Goal: Transaction & Acquisition: Purchase product/service

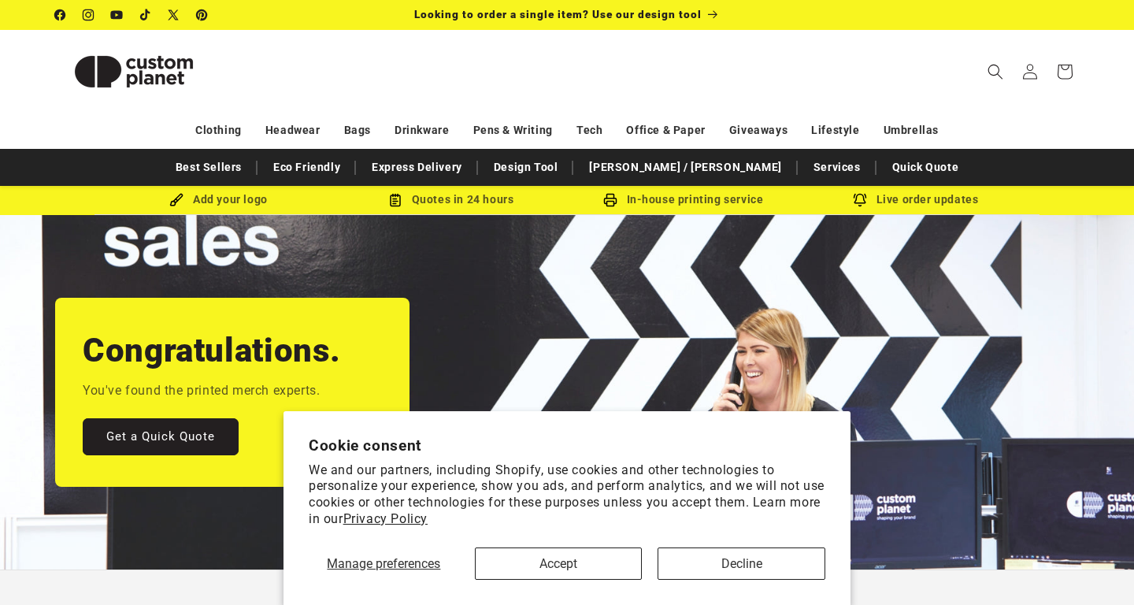
click at [985, 76] on span "Search" at bounding box center [995, 71] width 35 height 35
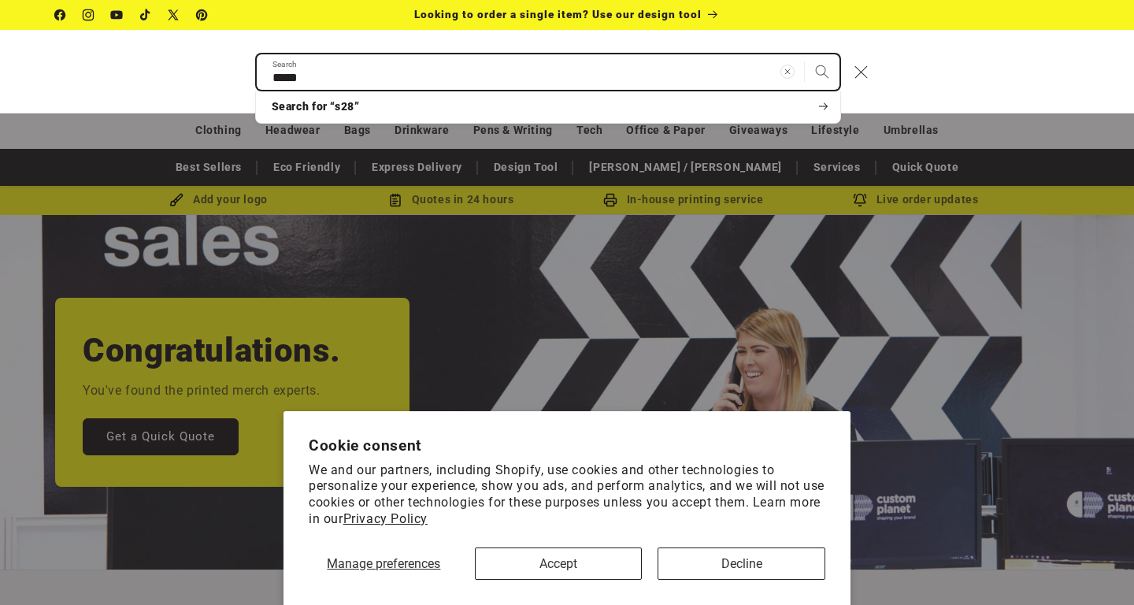
type input "*****"
click at [805, 54] on button "Search" at bounding box center [822, 71] width 35 height 35
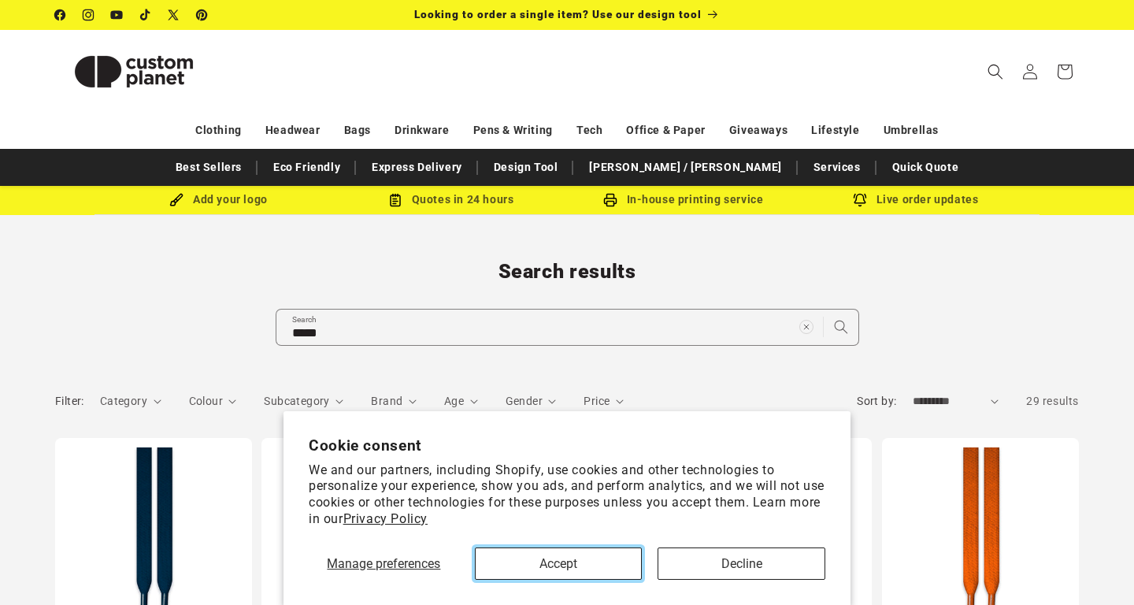
click at [592, 566] on button "Accept" at bounding box center [559, 564] width 168 height 32
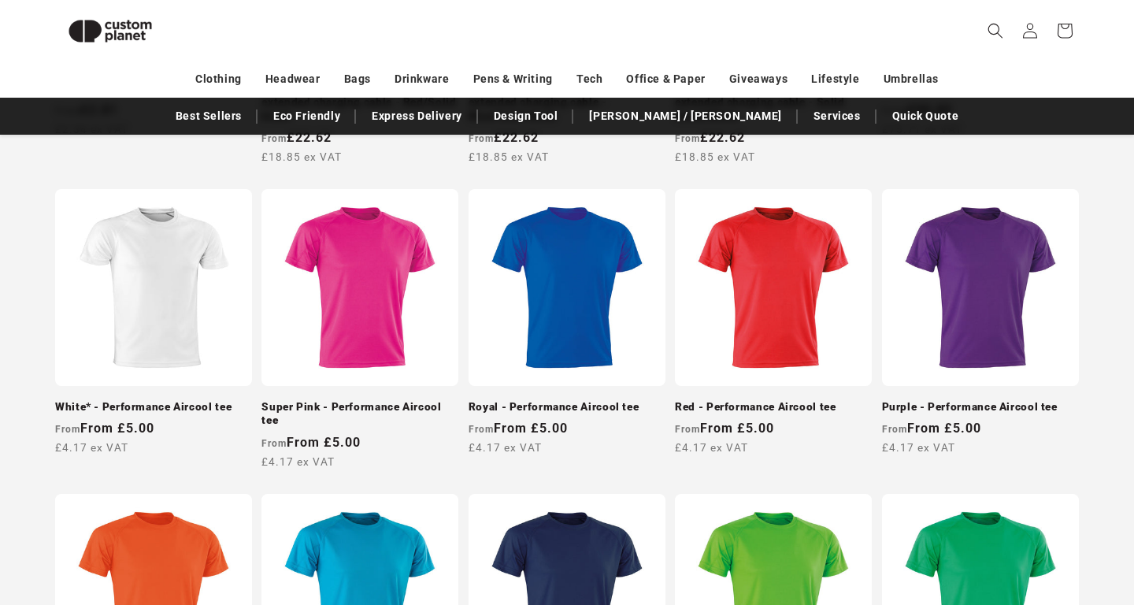
scroll to position [840, 0]
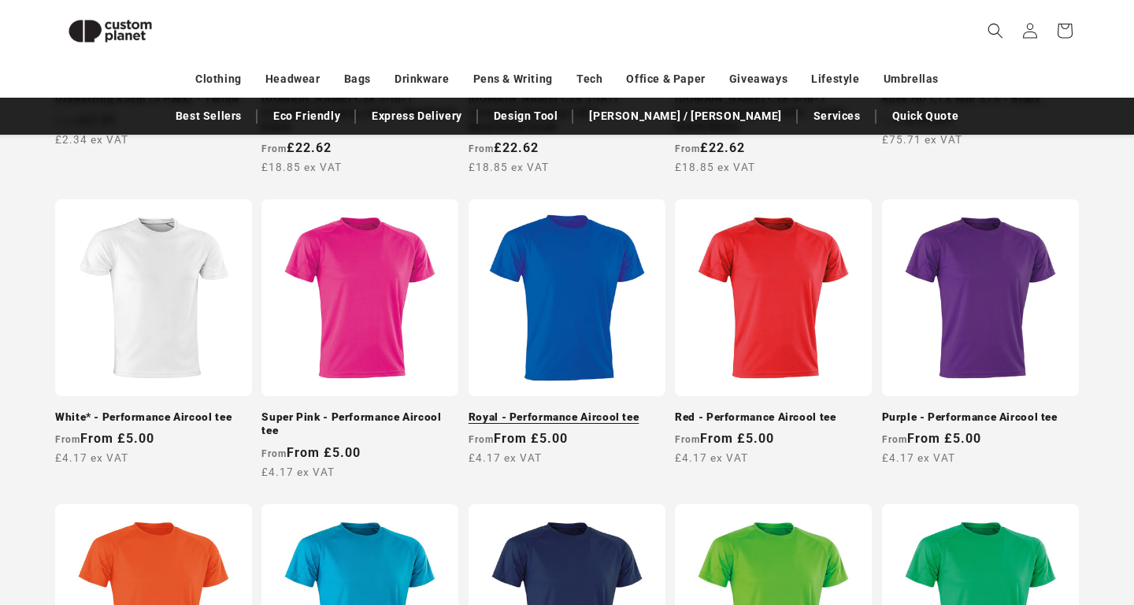
click at [584, 410] on link "Royal - Performance Aircool tee" at bounding box center [567, 417] width 197 height 14
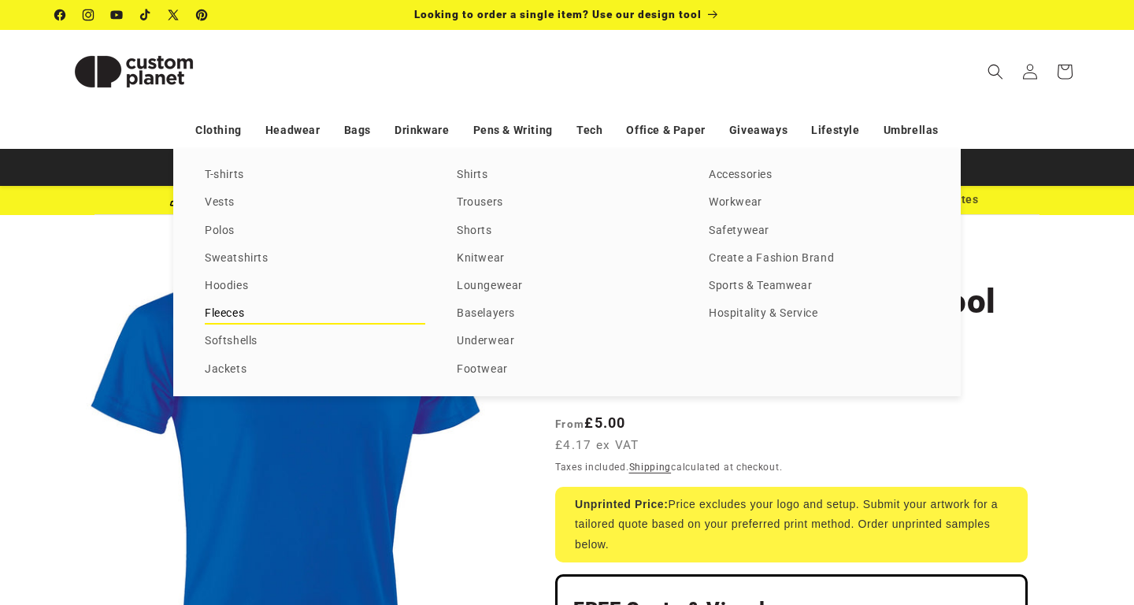
click at [225, 314] on link "Fleeces" at bounding box center [315, 313] width 221 height 21
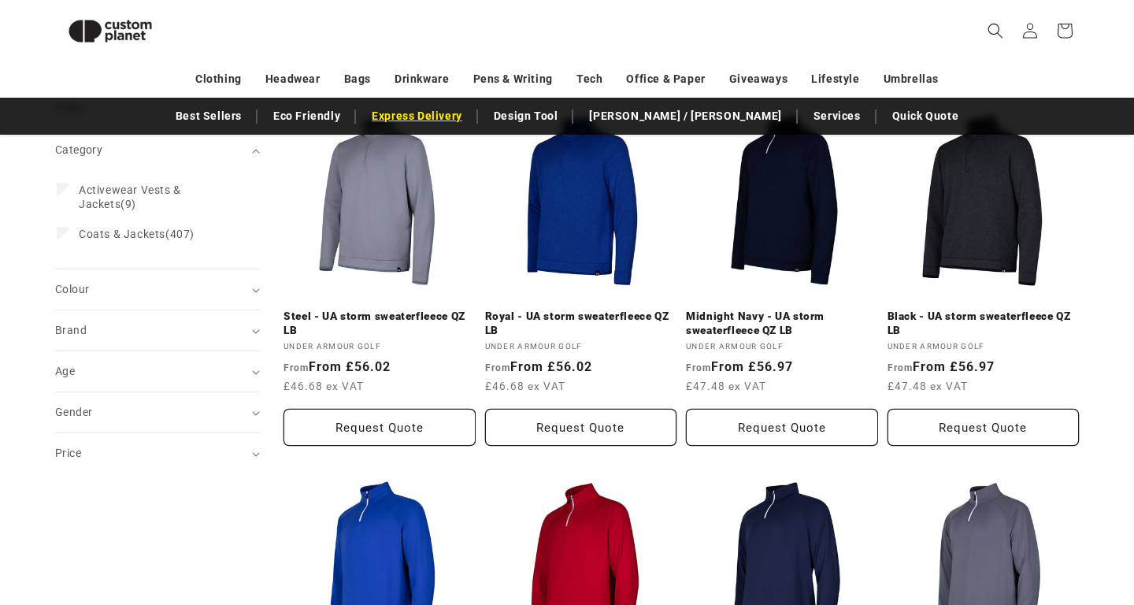
scroll to position [217, 0]
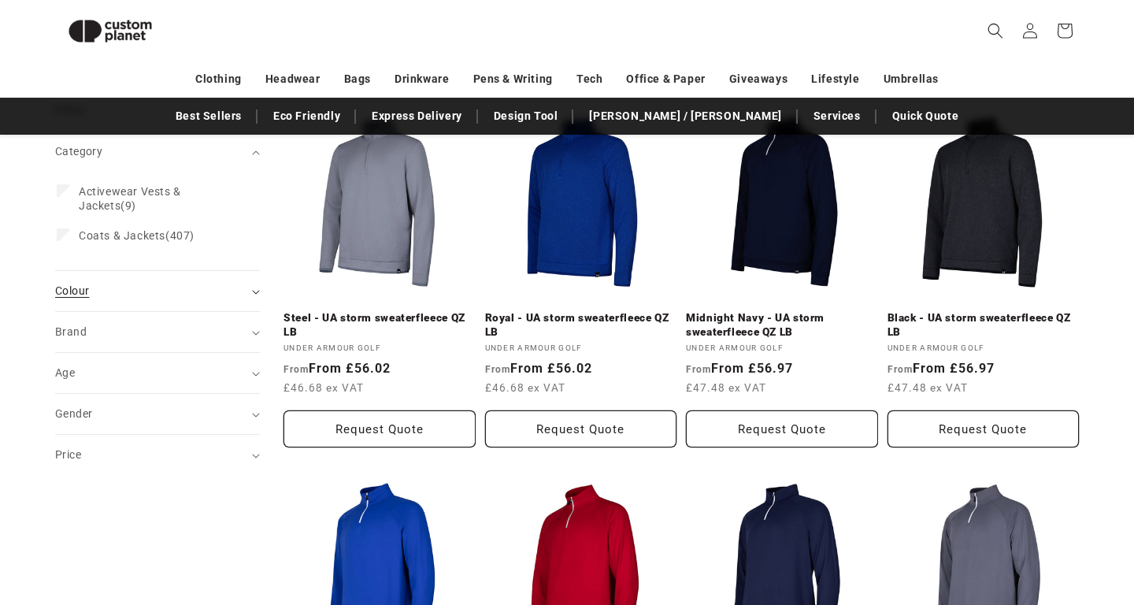
click at [258, 291] on icon "Colour (0 selected)" at bounding box center [256, 292] width 8 height 5
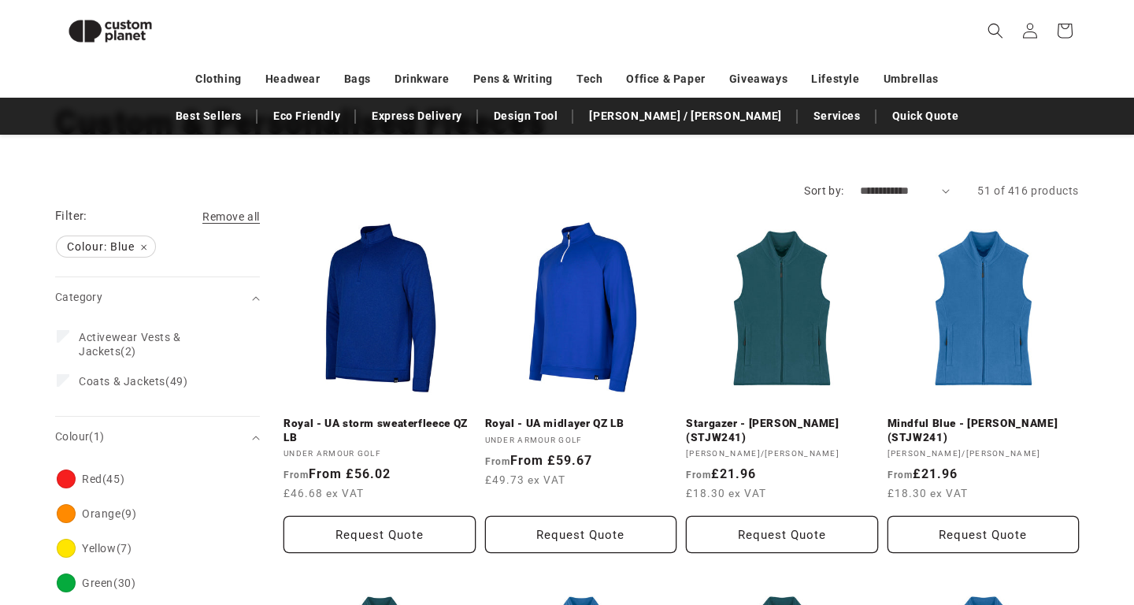
scroll to position [110, 0]
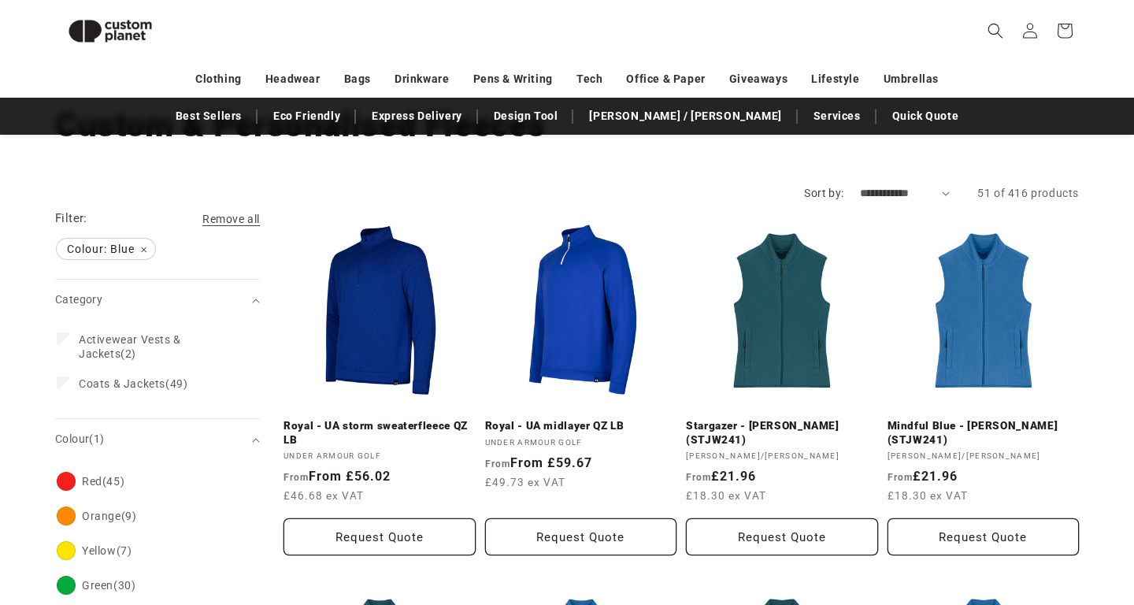
click at [860, 185] on select "**********" at bounding box center [905, 193] width 91 height 17
select select "**********"
click option "**********" at bounding box center [0, 0] width 0 height 0
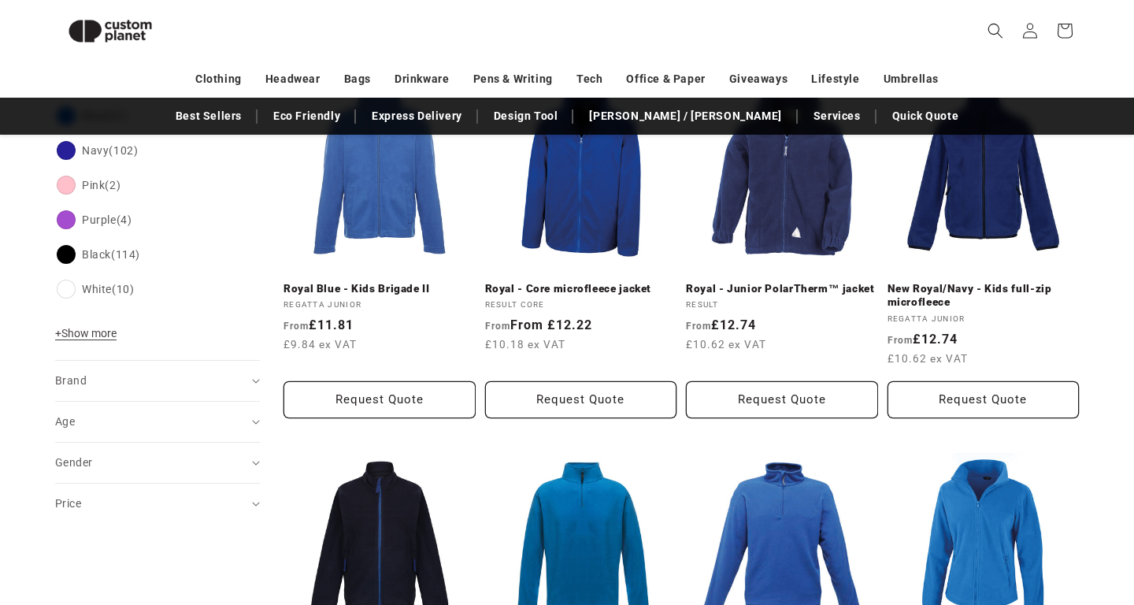
scroll to position [612, 0]
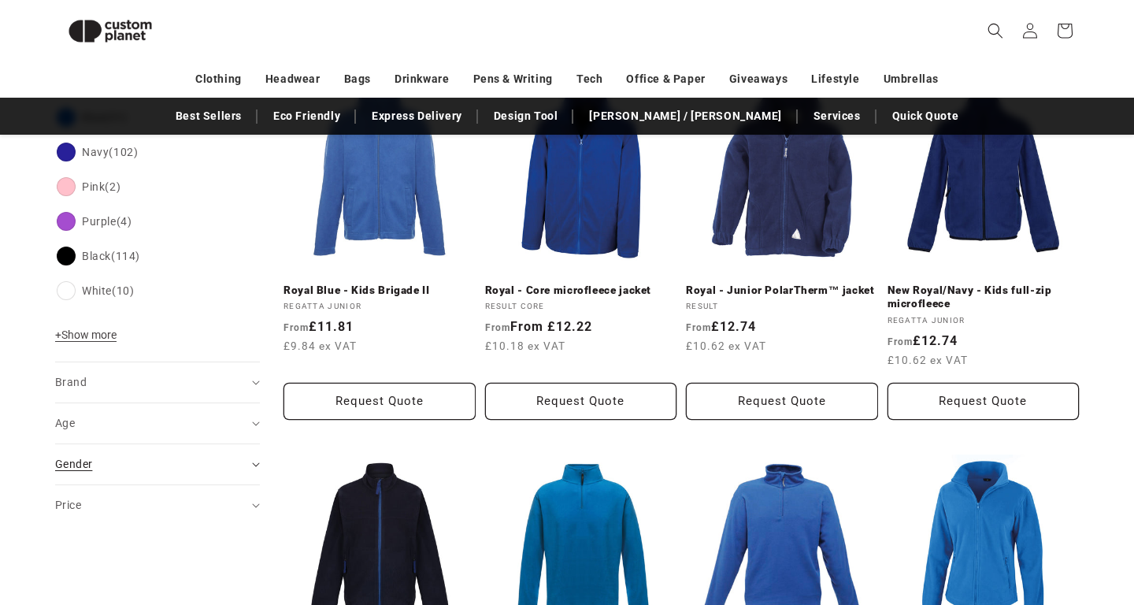
click at [251, 462] on summary "Gender (0)" at bounding box center [157, 464] width 205 height 40
click at [117, 564] on span "Unisex (12)" at bounding box center [108, 564] width 58 height 14
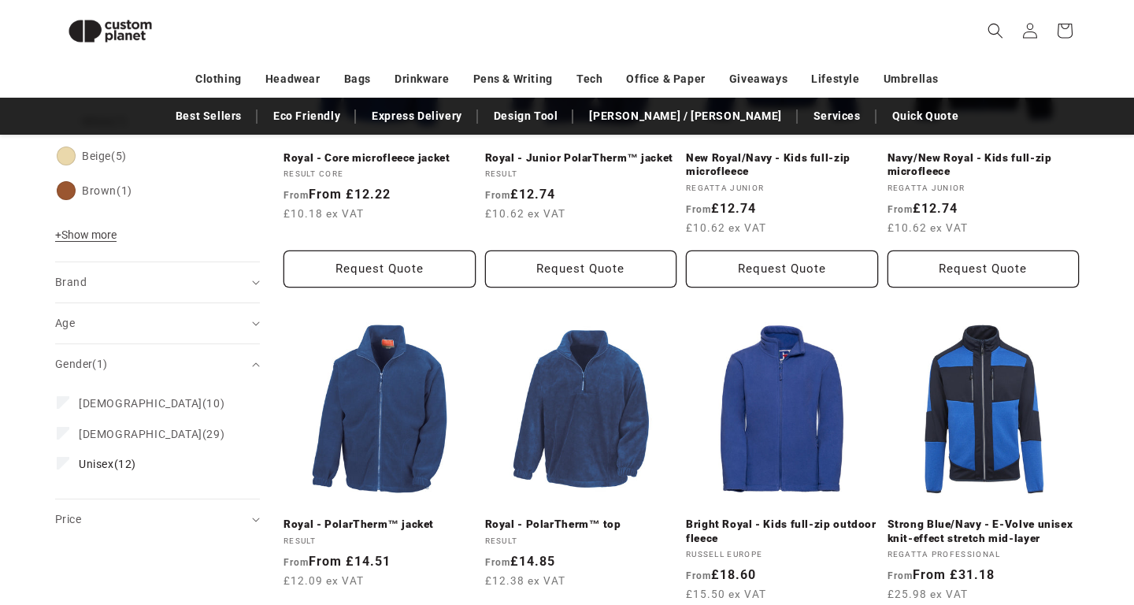
scroll to position [749, 0]
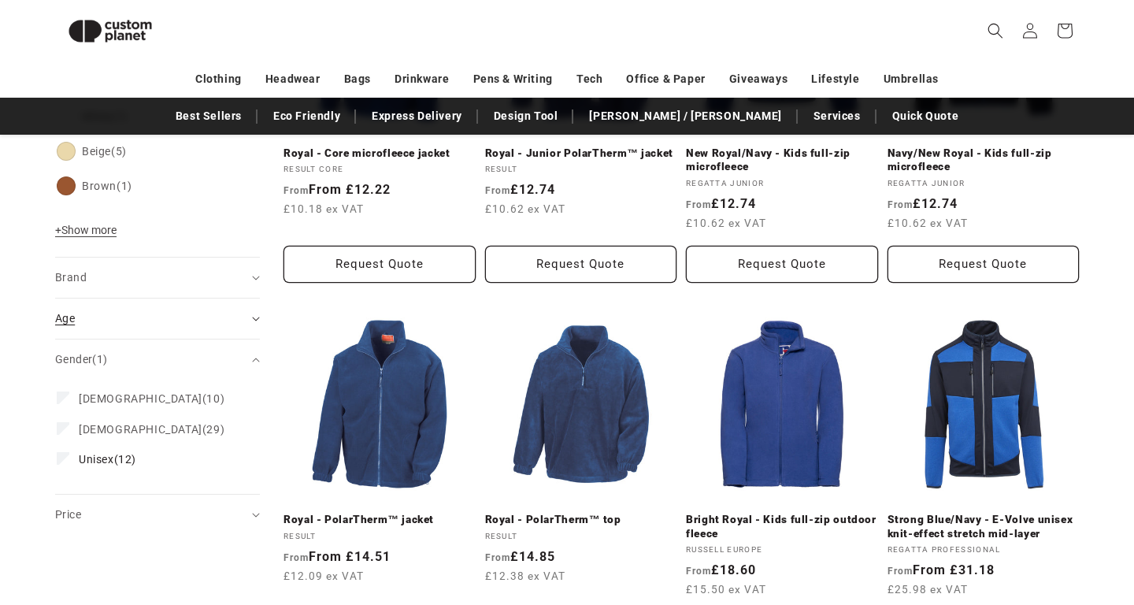
click at [254, 317] on summary "Age (0)" at bounding box center [157, 319] width 205 height 40
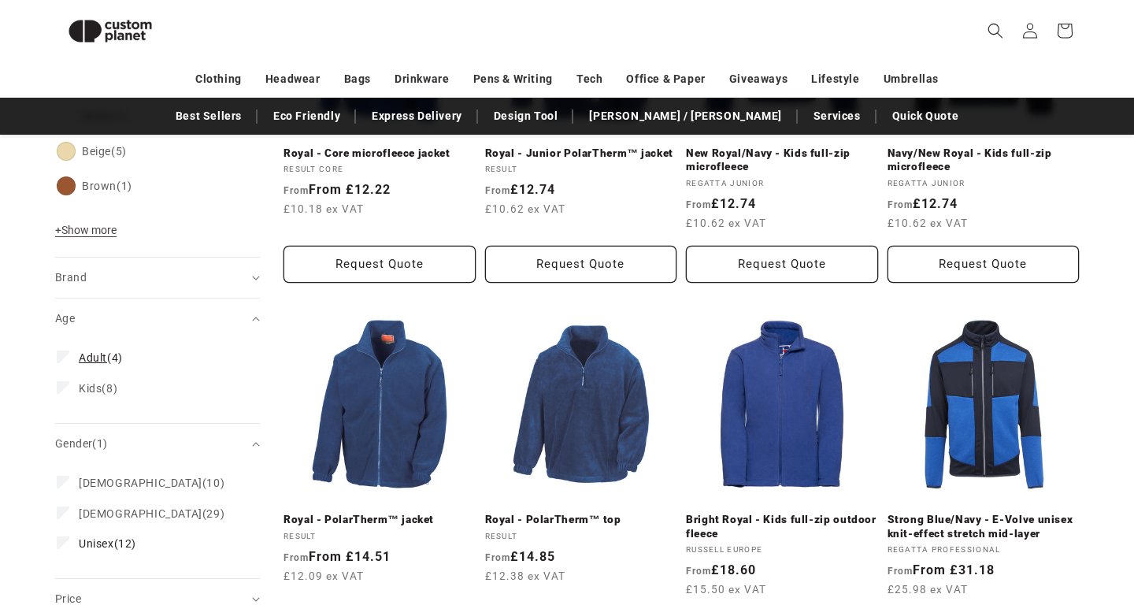
click at [109, 358] on span "Adult (4)" at bounding box center [101, 358] width 44 height 14
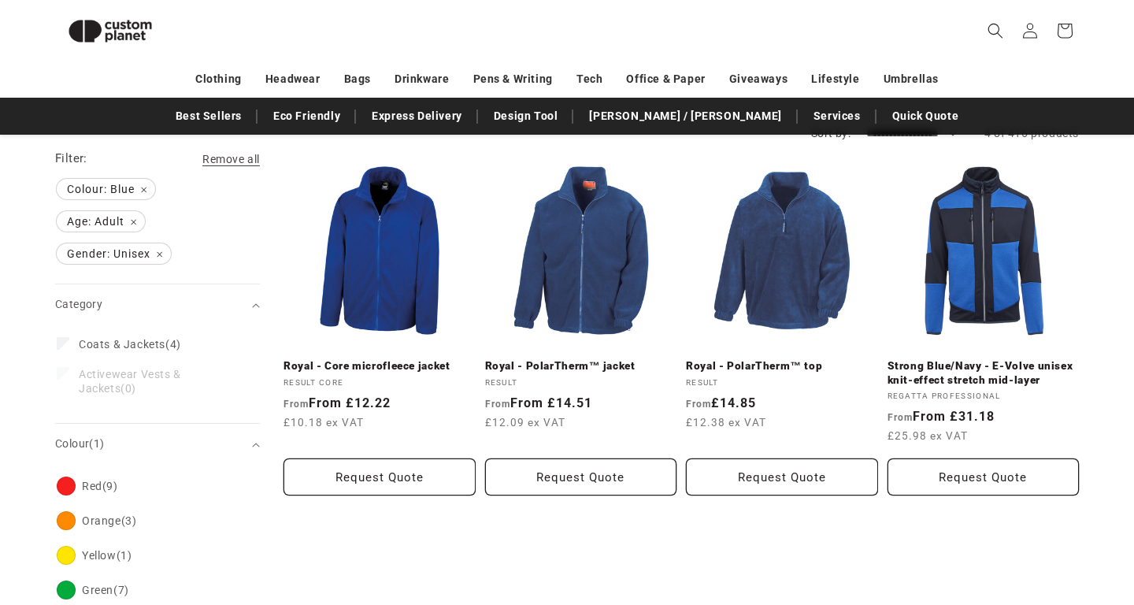
scroll to position [168, 0]
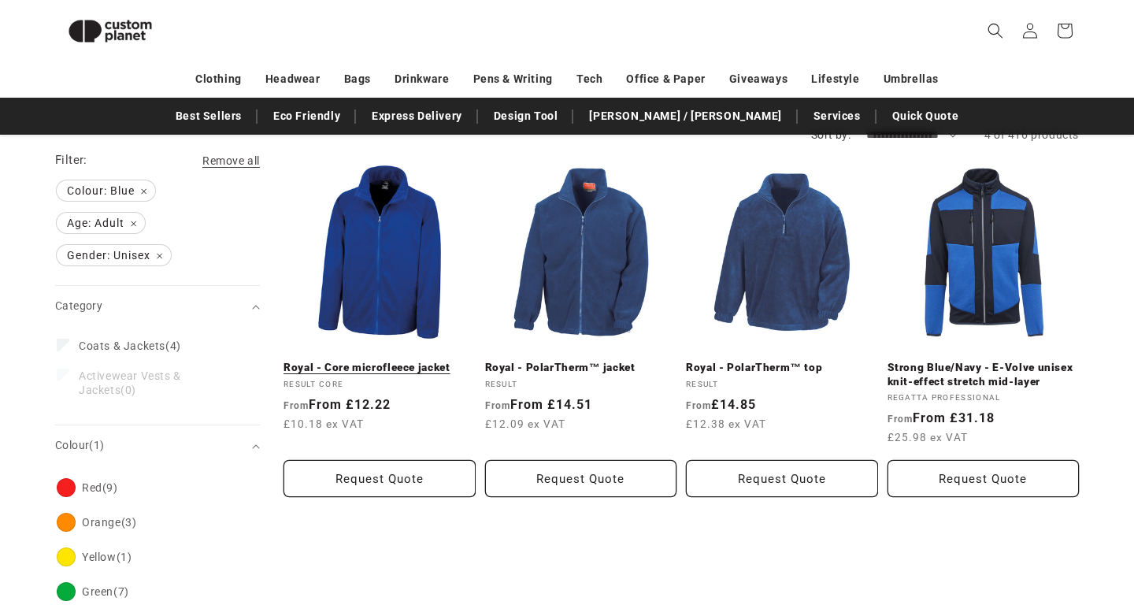
click at [405, 361] on link "Royal - Core microfleece jacket" at bounding box center [380, 368] width 192 height 14
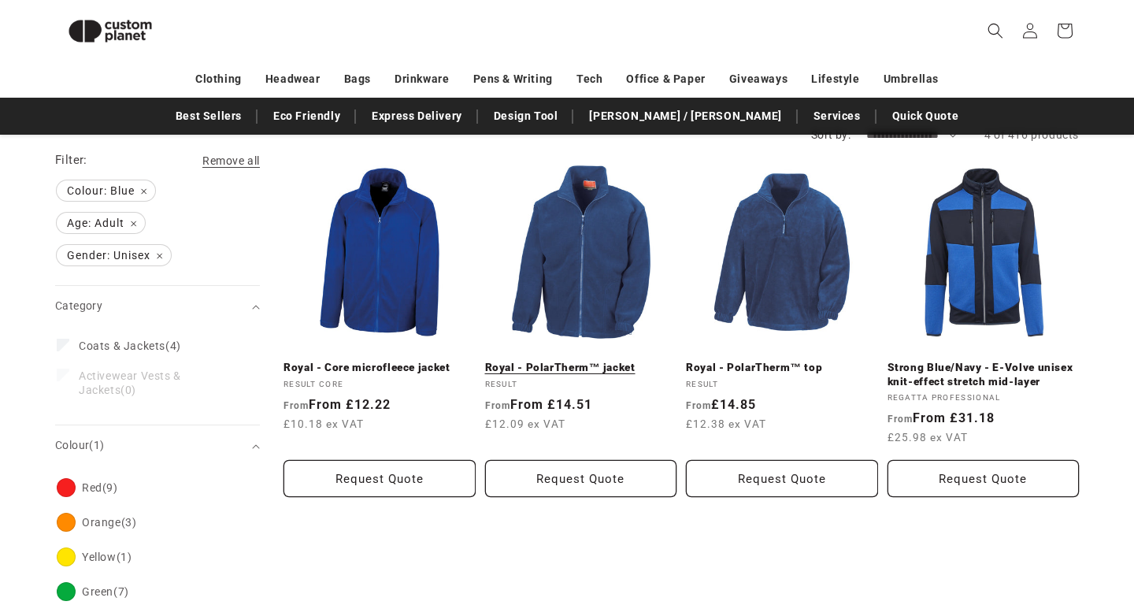
click at [566, 361] on link "Royal - PolarTherm™ jacket" at bounding box center [581, 368] width 192 height 14
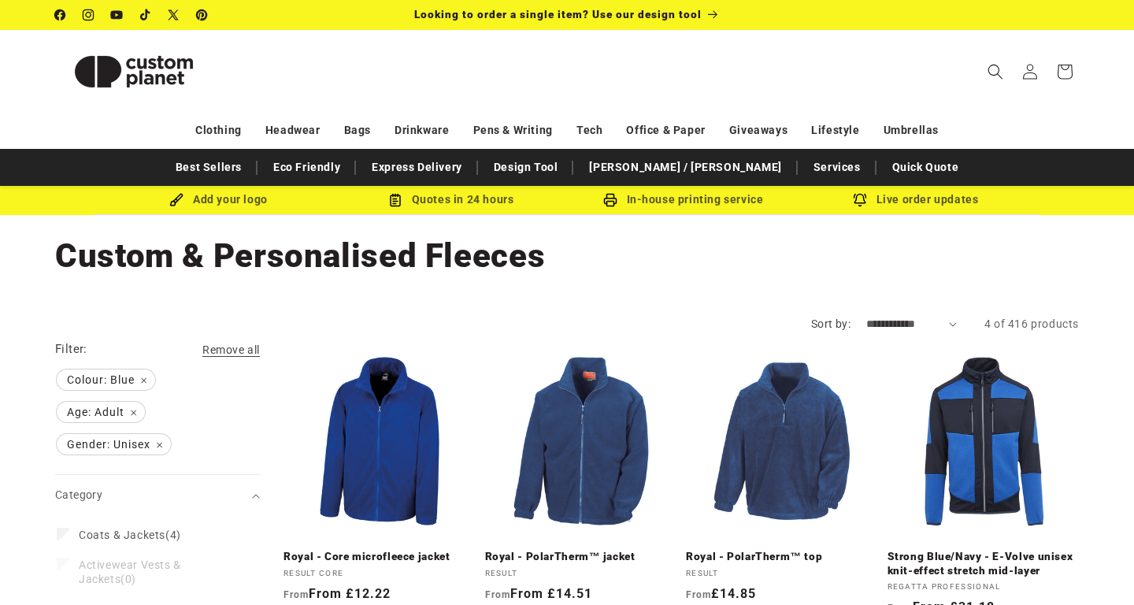
select select "**********"
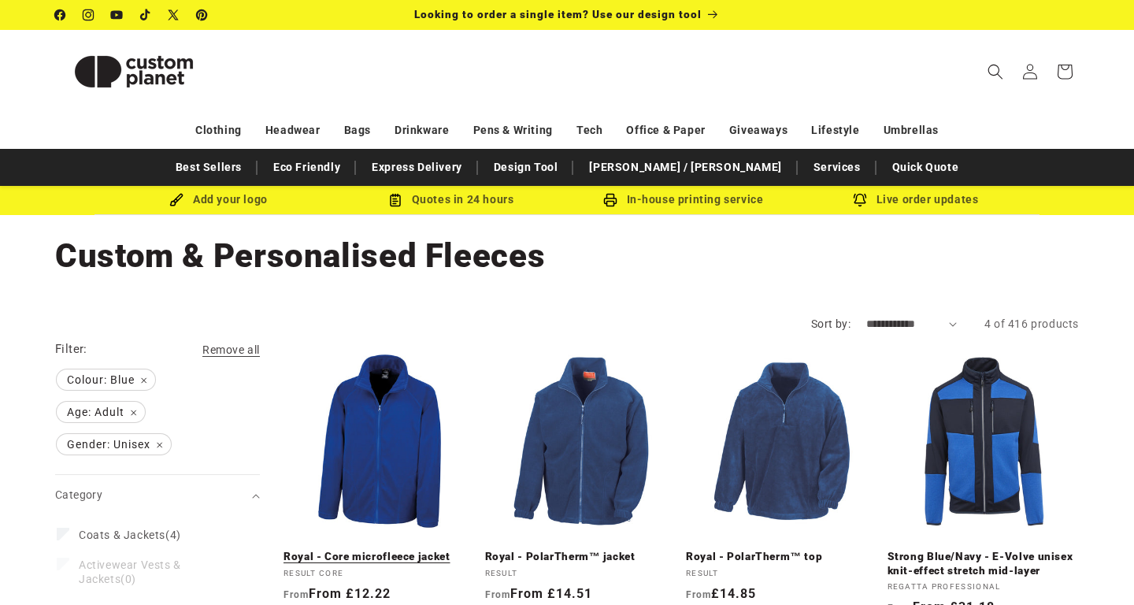
scroll to position [168, 0]
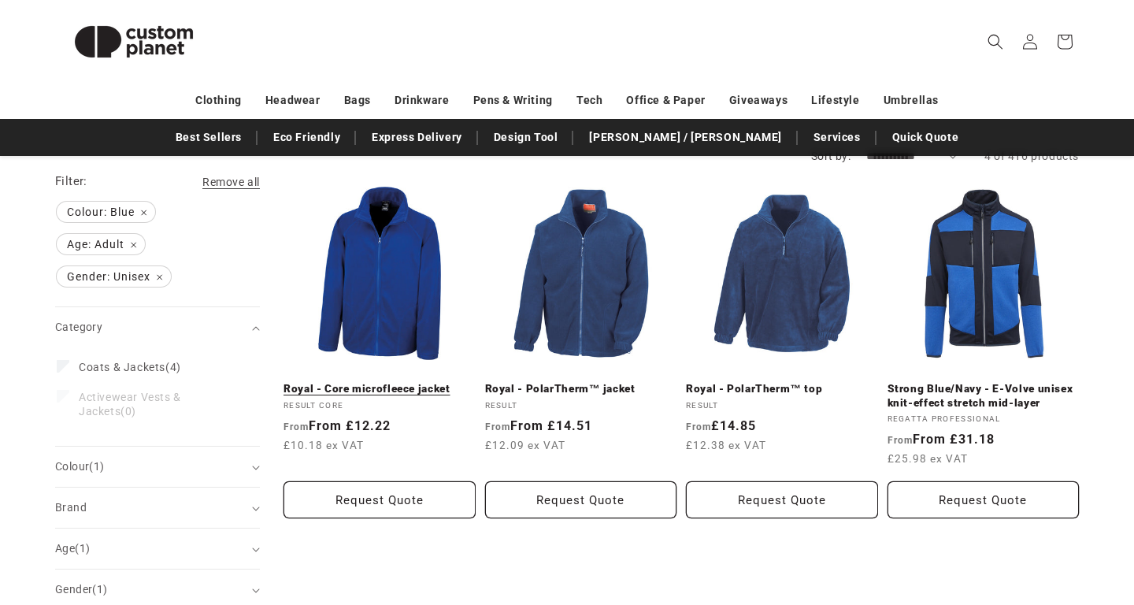
click at [424, 382] on link "Royal - Core microfleece jacket" at bounding box center [380, 389] width 192 height 14
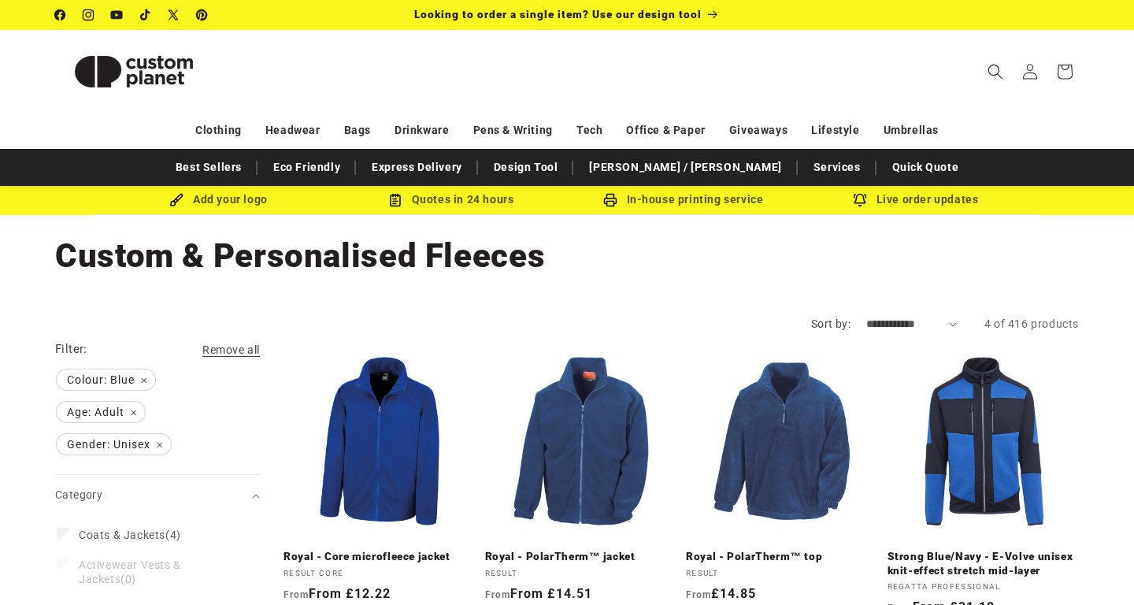
select select "**********"
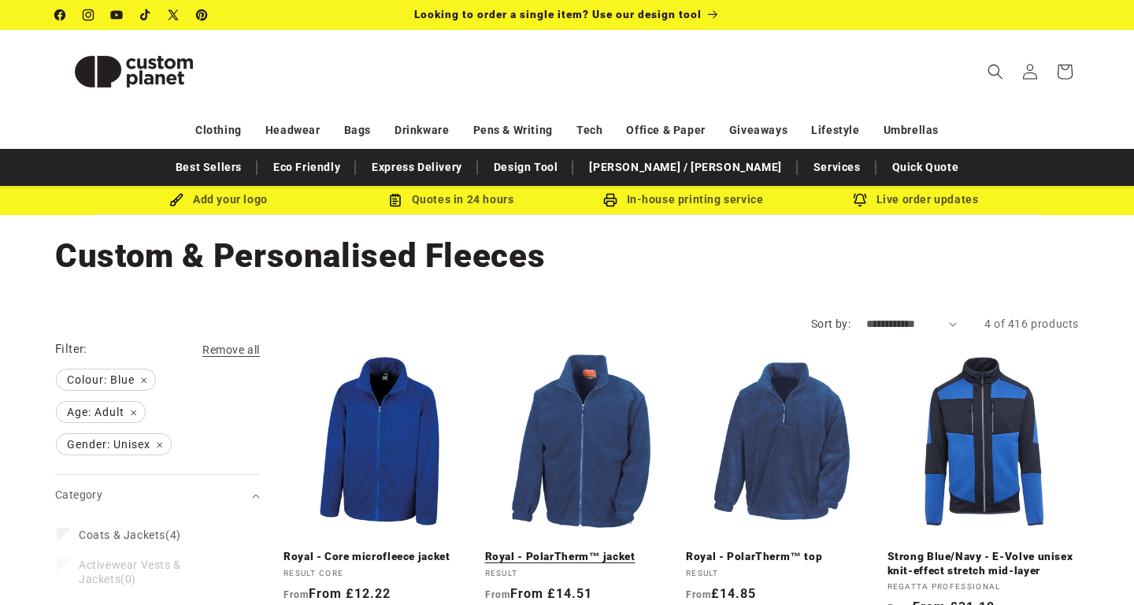
scroll to position [168, 0]
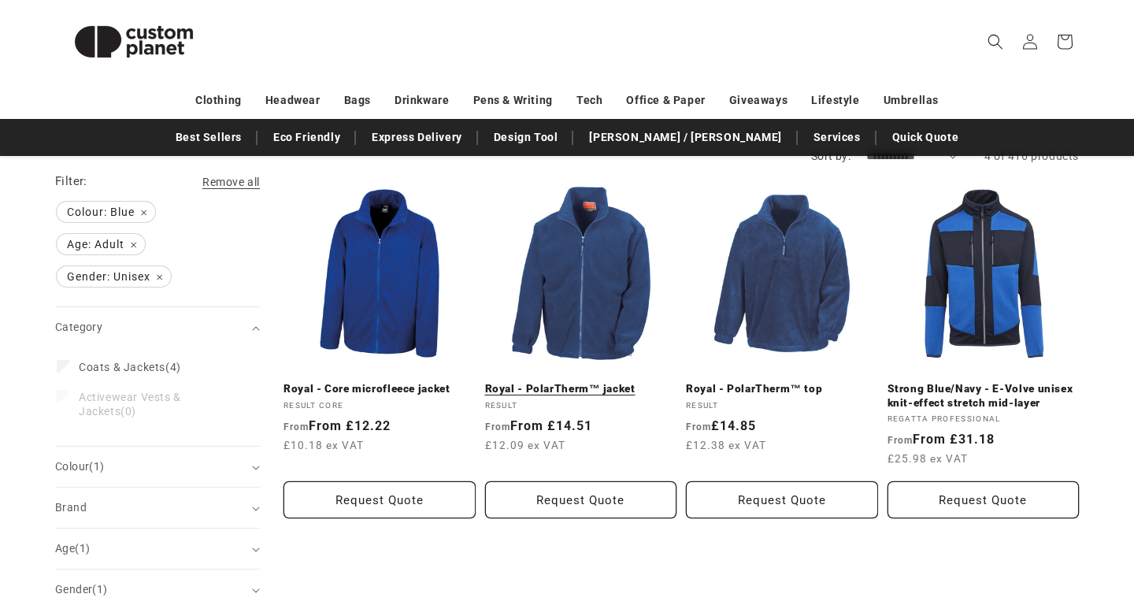
click at [607, 382] on link "Royal - PolarTherm™ jacket" at bounding box center [581, 389] width 192 height 14
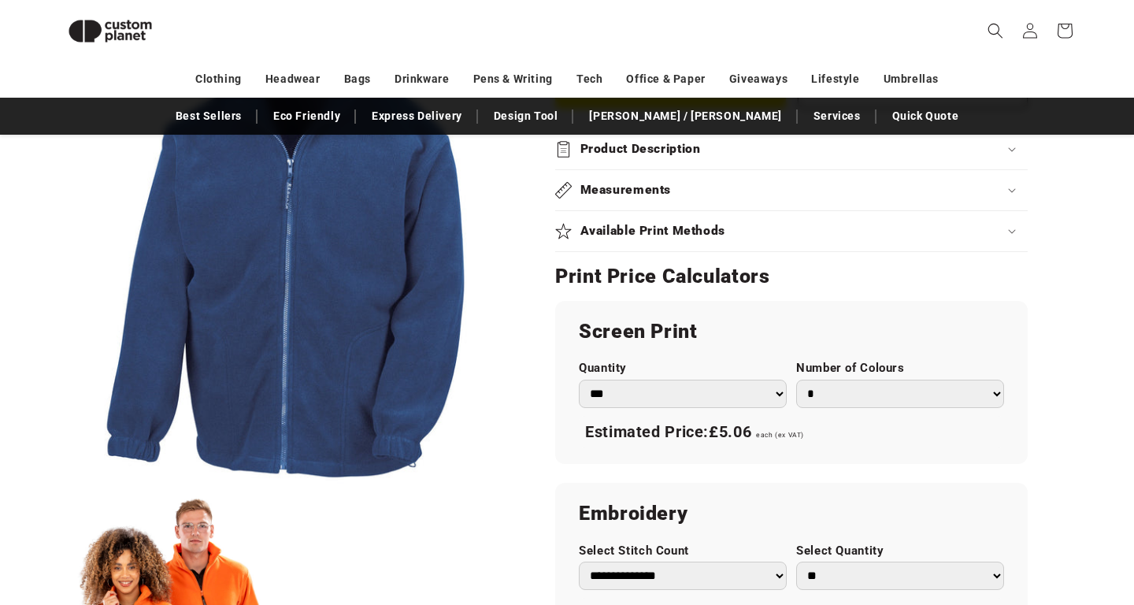
scroll to position [674, 0]
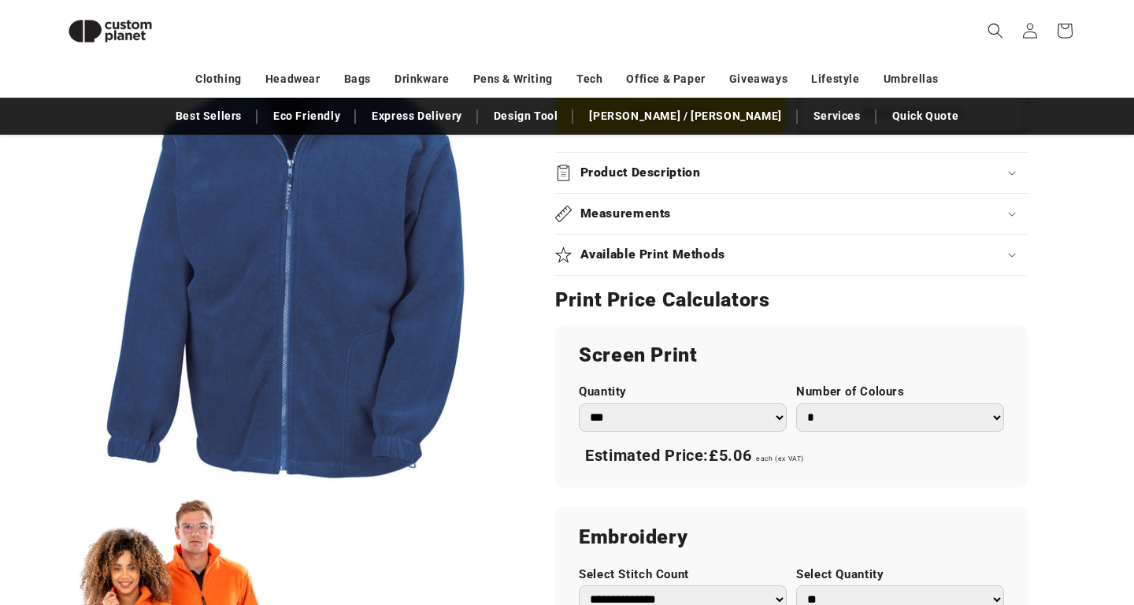
click at [1120, 274] on product-info "Skip to product information Open media 1 in modal Open media 2 in modal NaN / o…" at bounding box center [567, 300] width 1134 height 1561
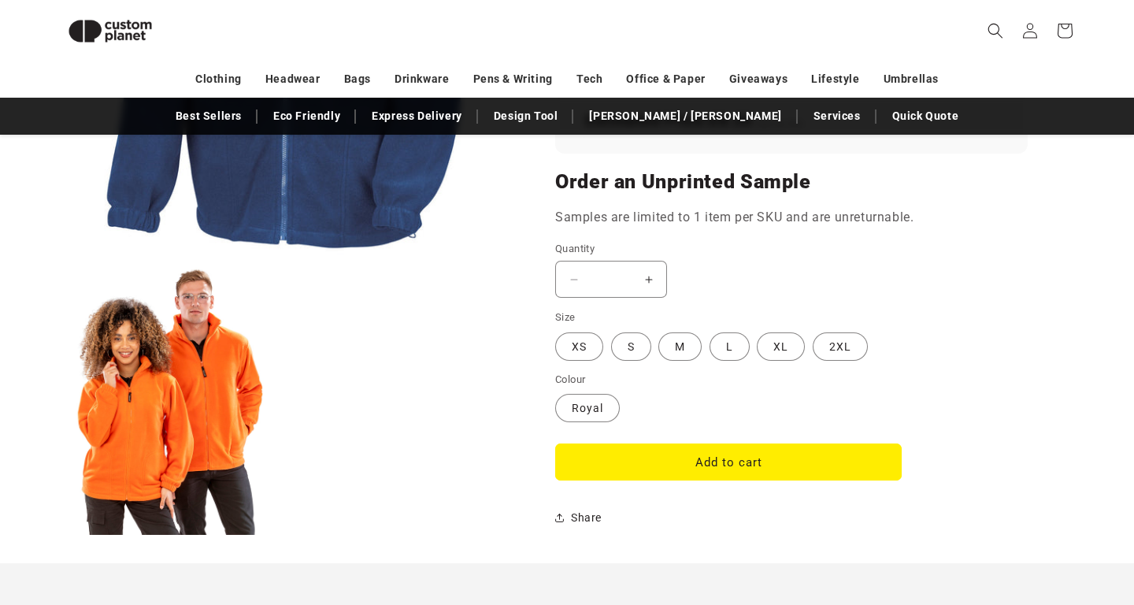
scroll to position [1239, 0]
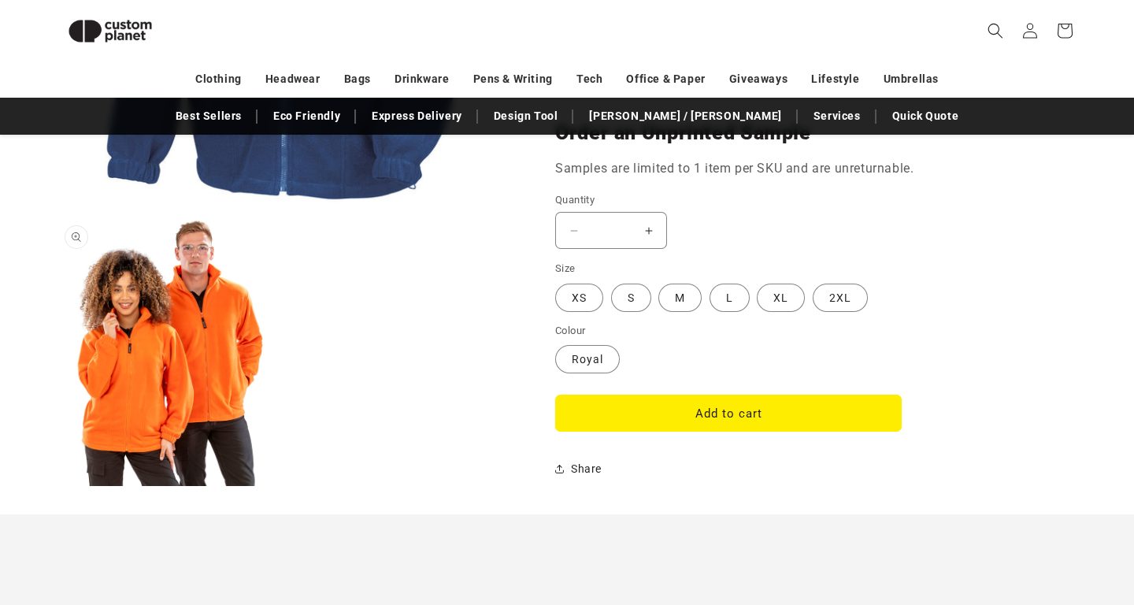
click at [55, 486] on button "Open media 2 in modal" at bounding box center [55, 486] width 0 height 0
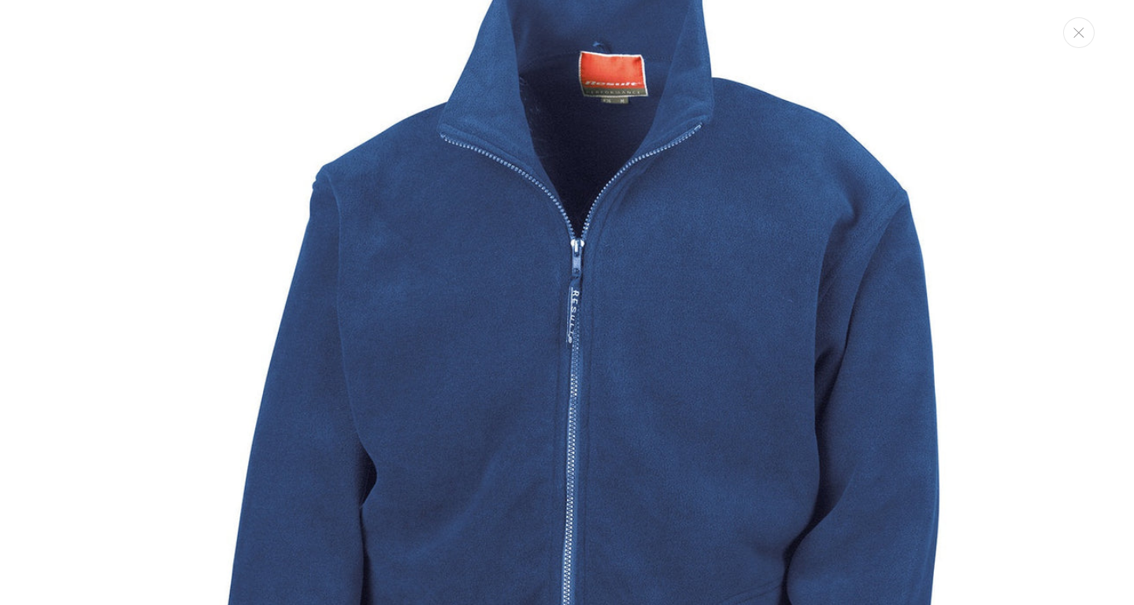
scroll to position [0, 0]
